Goal: Information Seeking & Learning: Learn about a topic

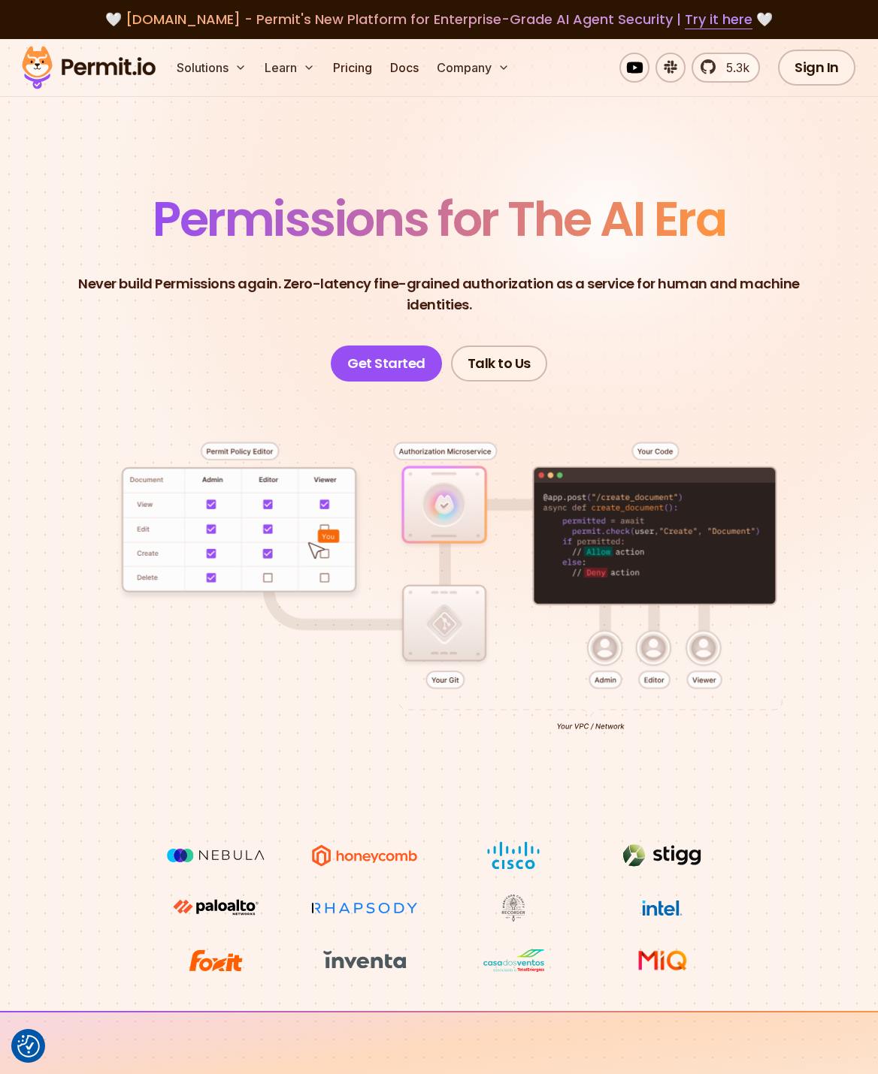
click at [753, 382] on div at bounding box center [438, 612] width 805 height 460
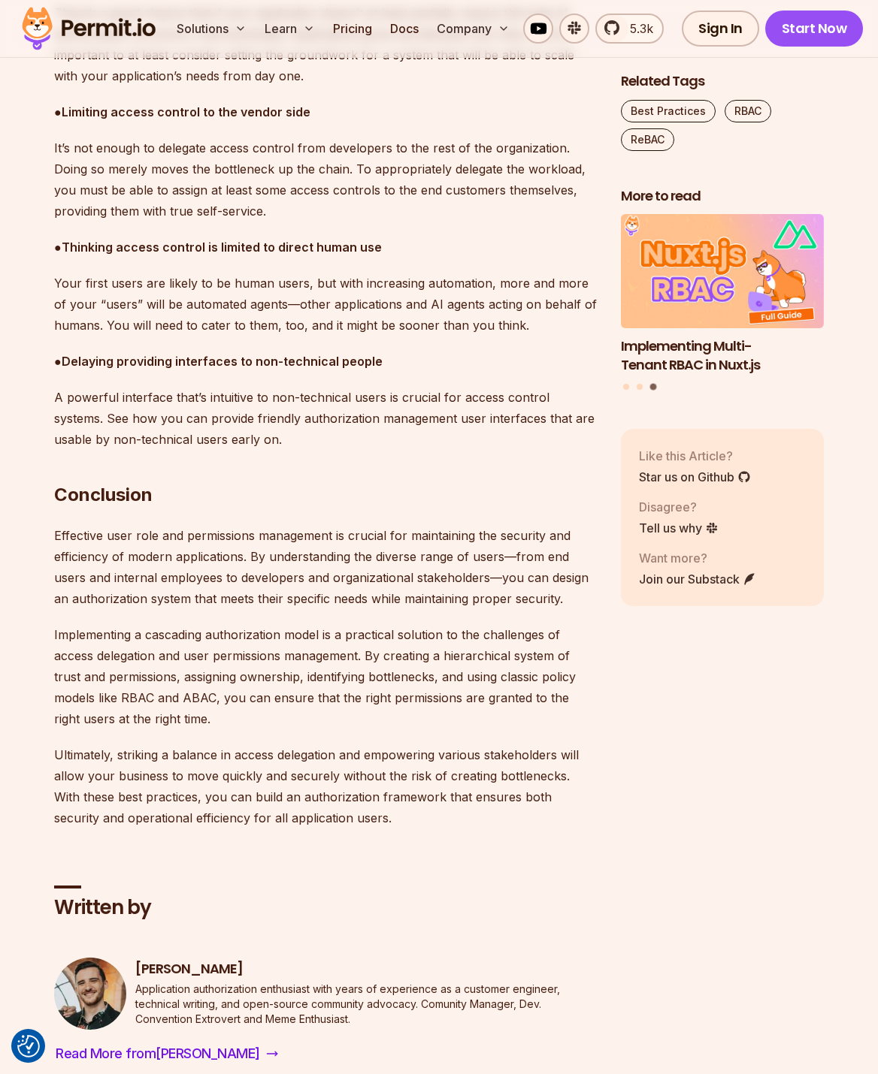
scroll to position [5410, 0]
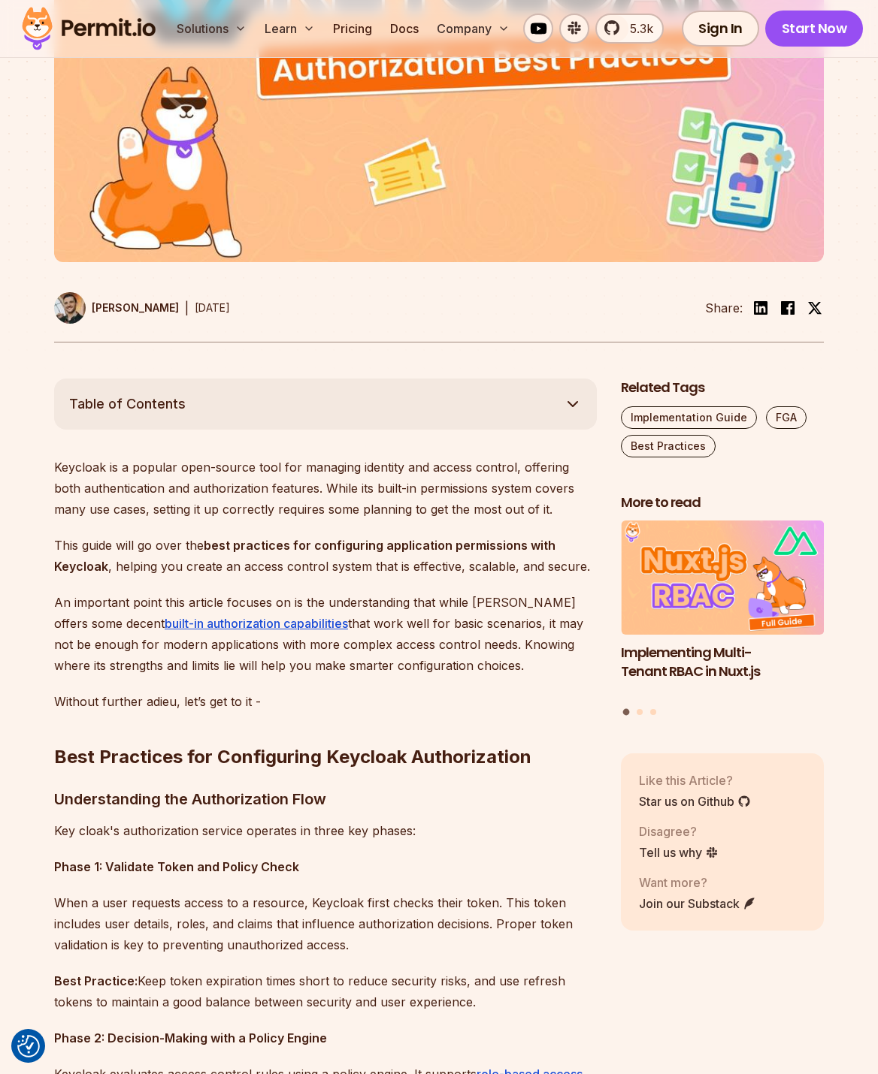
scroll to position [751, 0]
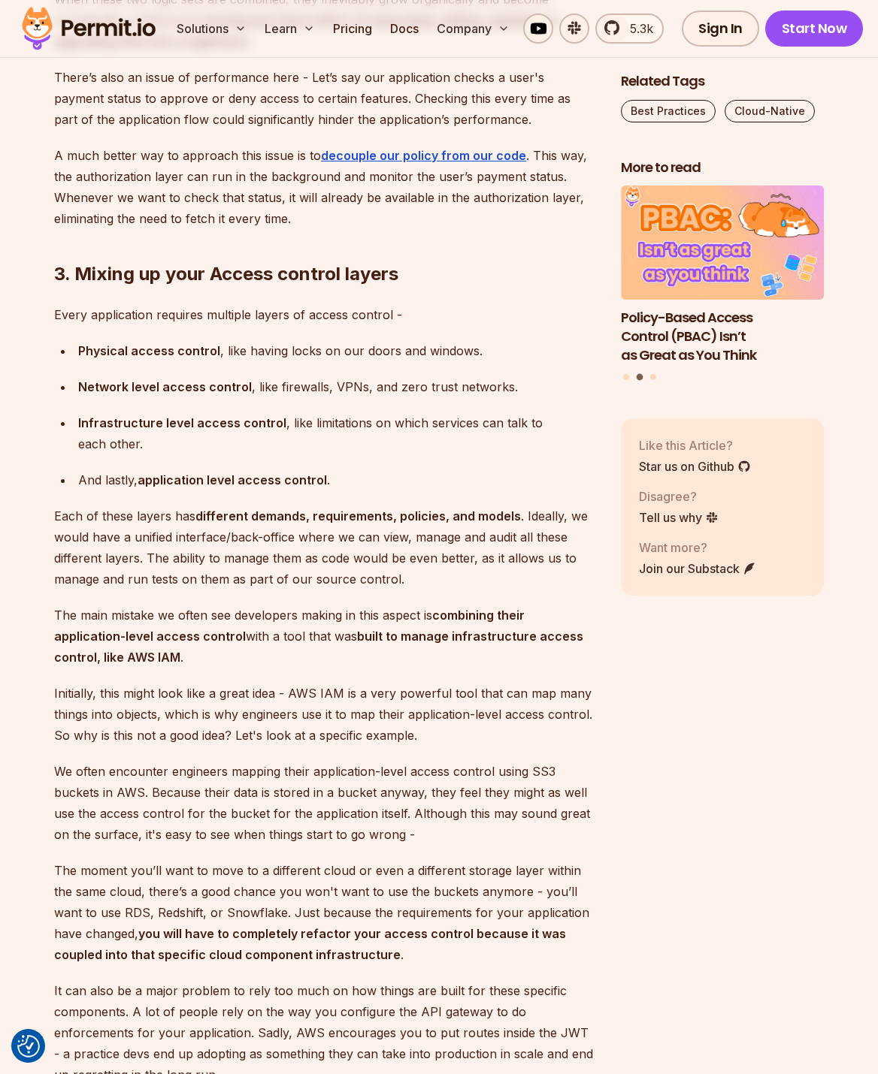
scroll to position [5433, 0]
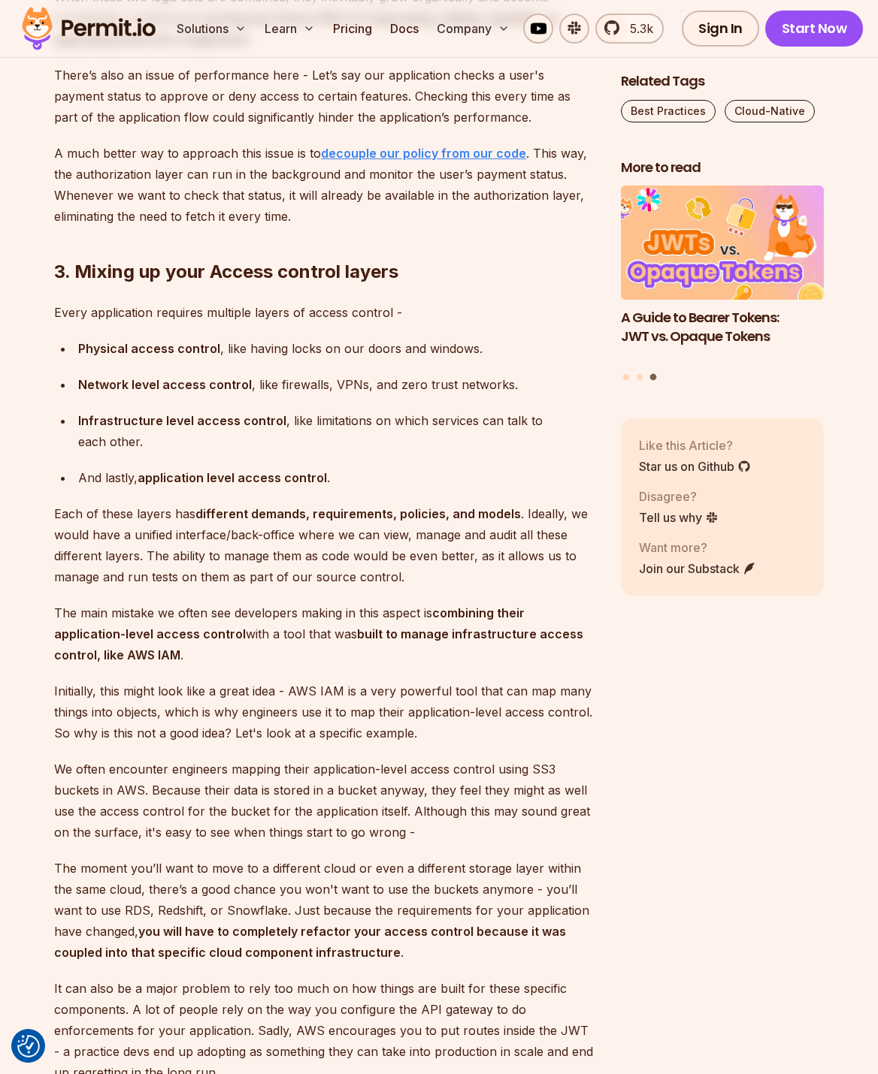
click at [483, 156] on strong "decouple our policy from our code" at bounding box center [423, 153] width 205 height 15
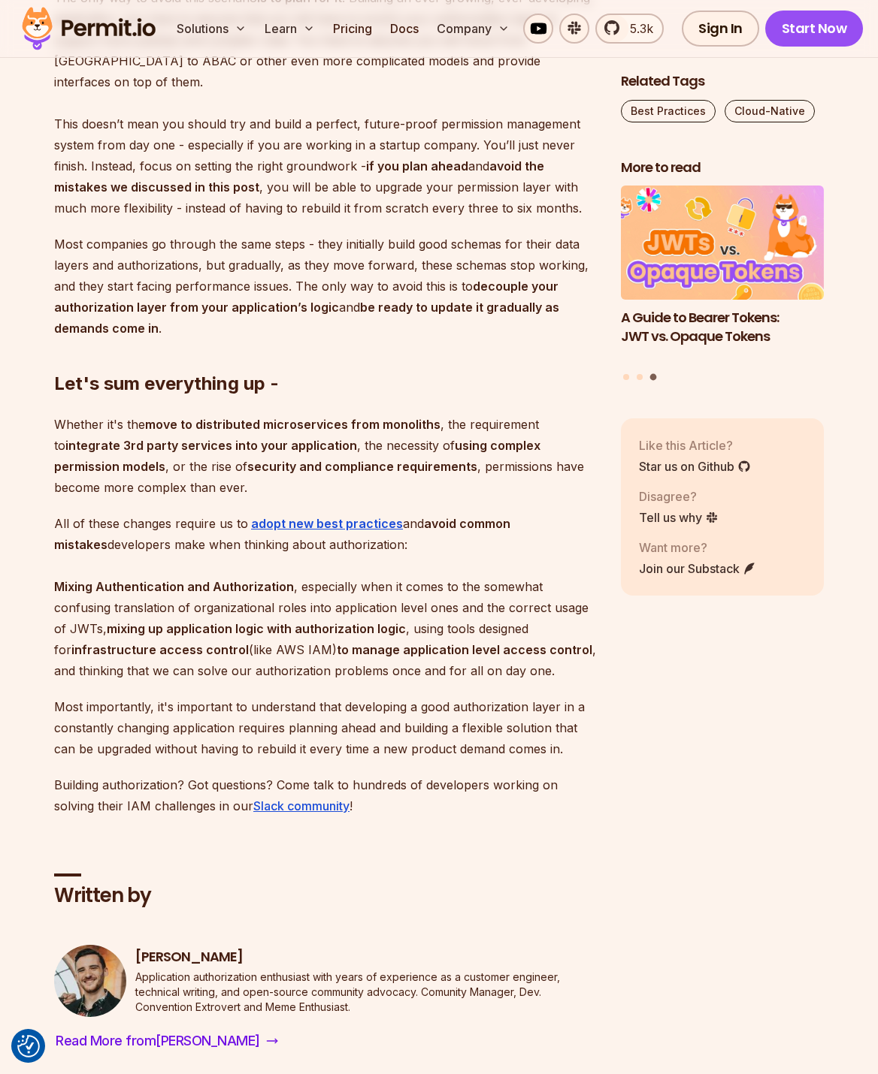
scroll to position [6860, 0]
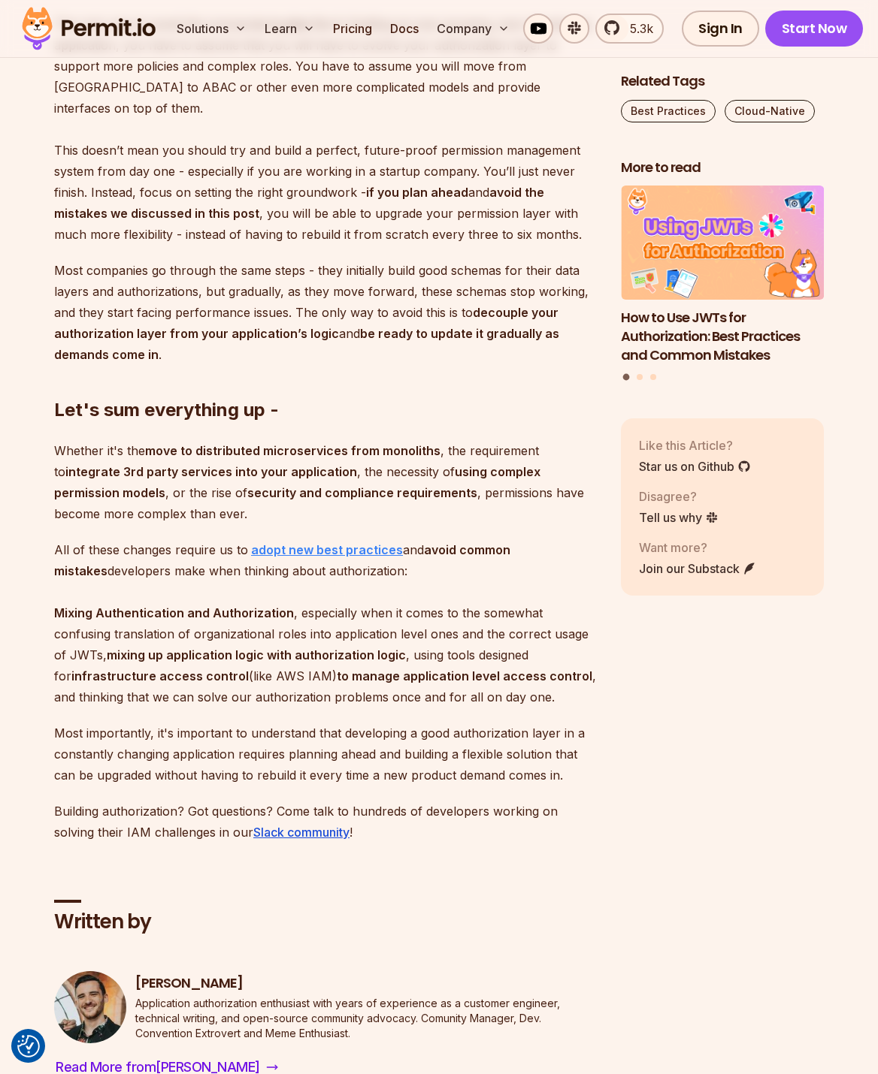
click at [297, 542] on strong "adopt new best practices" at bounding box center [327, 549] width 152 height 15
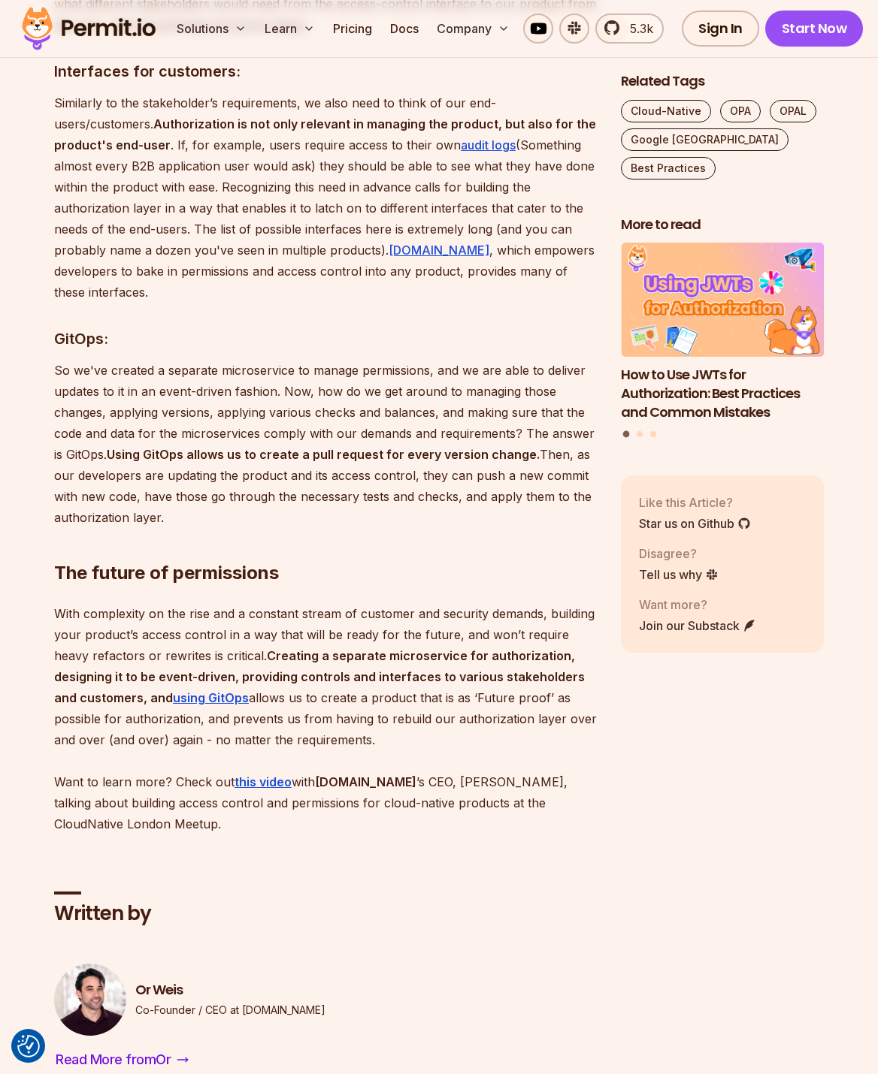
scroll to position [2736, 0]
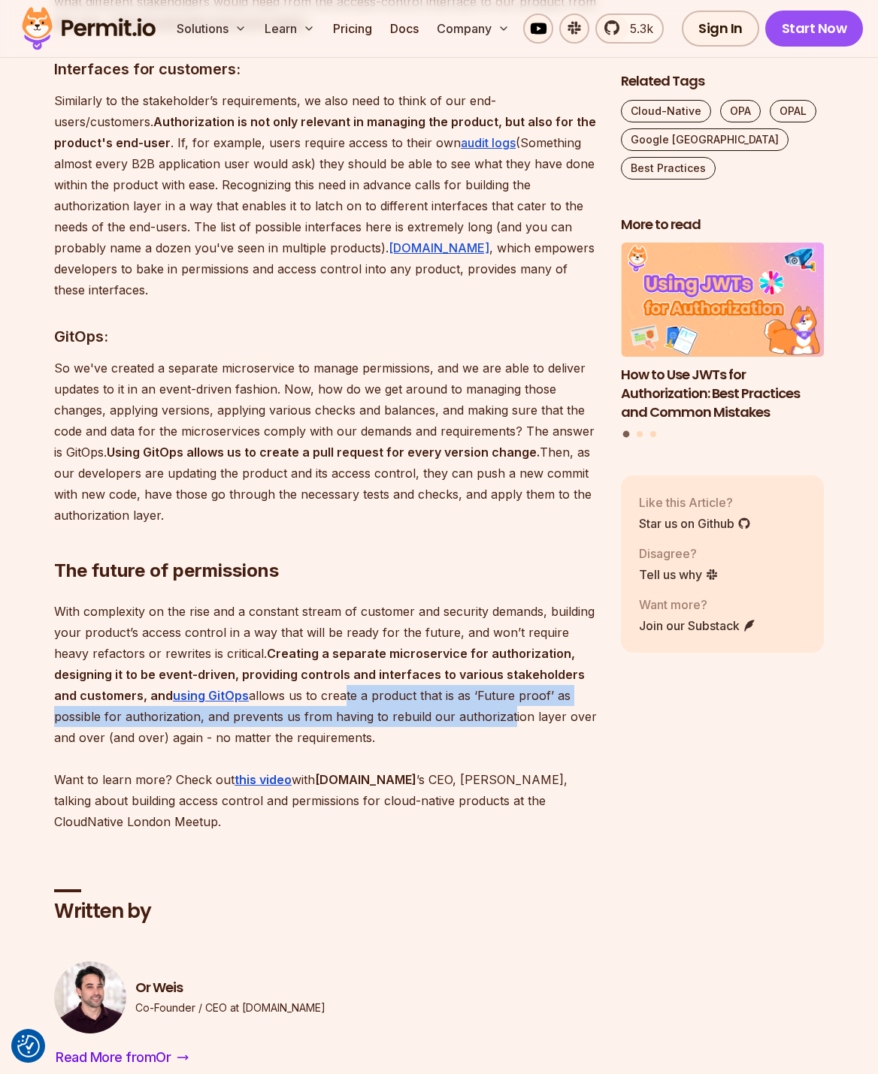
drag, startPoint x: 243, startPoint y: 656, endPoint x: 429, endPoint y: 669, distance: 186.8
click at [429, 669] on p "With complexity on the rise and a constant stream of customer and security dema…" at bounding box center [325, 716] width 542 height 231
click at [434, 658] on p "With complexity on the rise and a constant stream of customer and security dema…" at bounding box center [325, 716] width 542 height 231
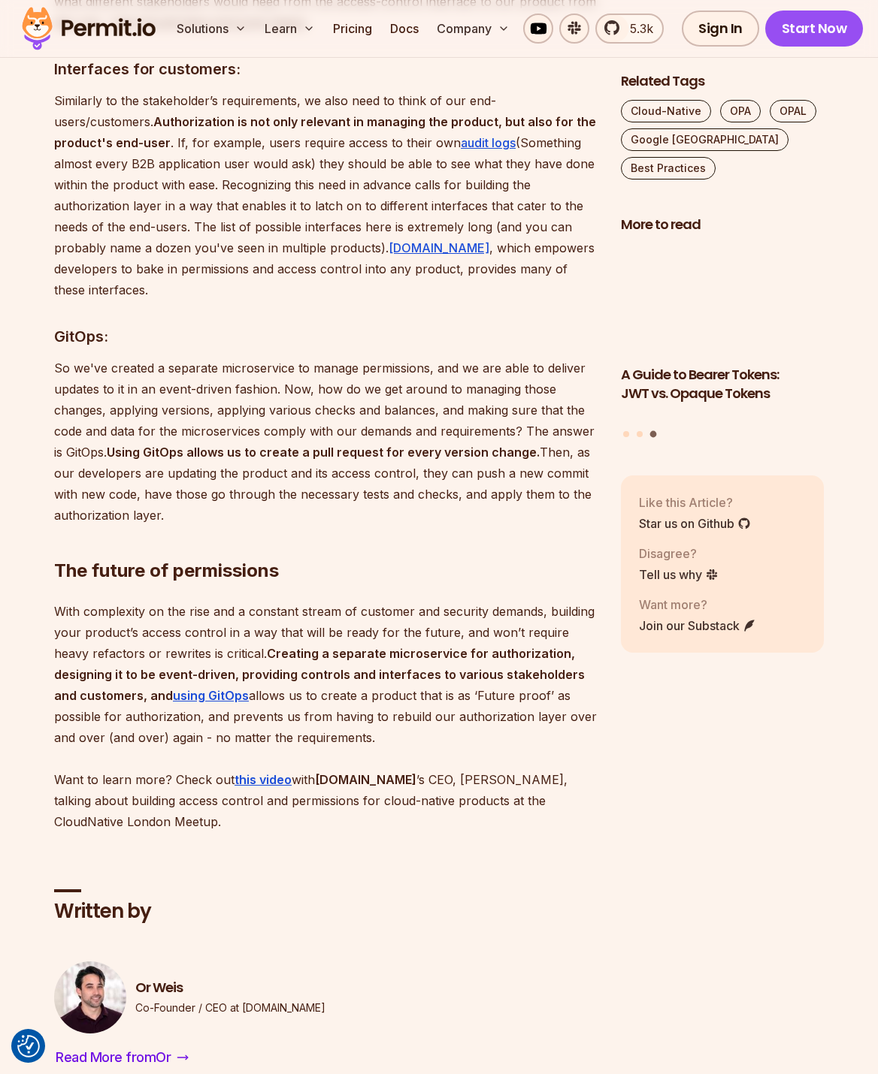
scroll to position [2661, 0]
